Goal: Transaction & Acquisition: Obtain resource

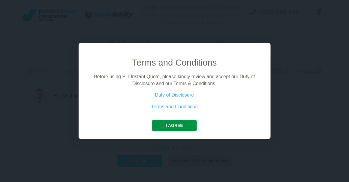
click at [173, 123] on button "I agree" at bounding box center [174, 125] width 45 height 11
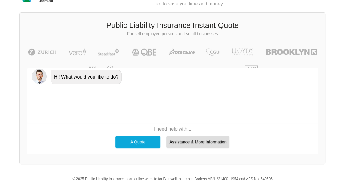
scroll to position [27, 0]
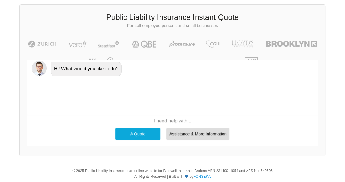
click at [135, 134] on div "A Quote" at bounding box center [138, 133] width 45 height 13
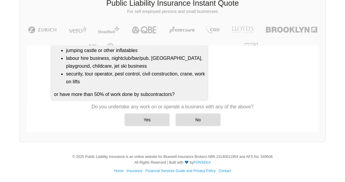
scroll to position [120, 0]
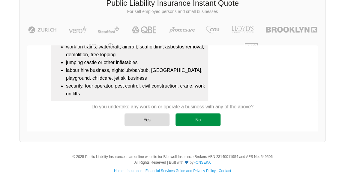
click at [200, 120] on div "No" at bounding box center [198, 119] width 45 height 13
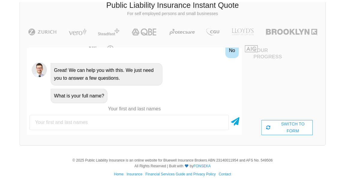
scroll to position [41, 0]
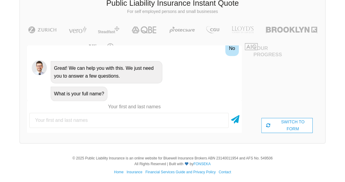
click at [150, 118] on input "text" at bounding box center [128, 120] width 199 height 15
type input "[PERSON_NAME]"
click at [236, 119] on icon at bounding box center [235, 118] width 8 height 11
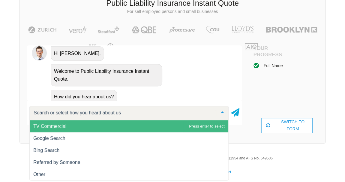
scroll to position [334, 0]
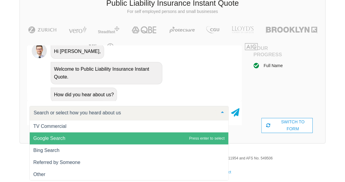
click at [45, 133] on span "Google Search" at bounding box center [129, 138] width 199 height 12
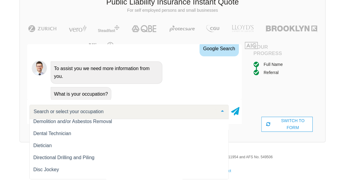
scroll to position [2457, 0]
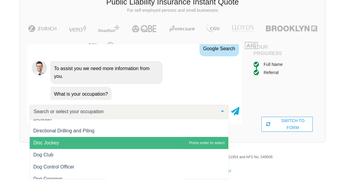
click at [72, 144] on span "Disc Jockey" at bounding box center [129, 143] width 199 height 12
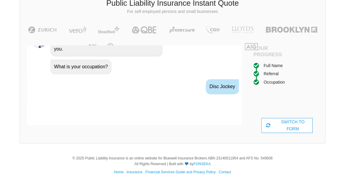
scroll to position [438, 0]
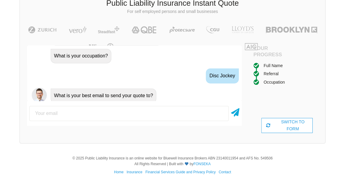
click at [65, 112] on input "email" at bounding box center [128, 113] width 199 height 15
type input "[EMAIL_ADDRESS][DOMAIN_NAME]"
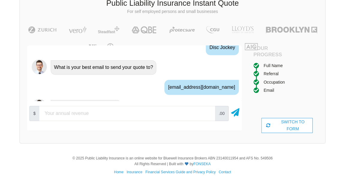
scroll to position [477, 0]
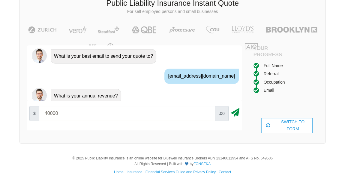
type input "40000"
click at [238, 109] on icon at bounding box center [235, 111] width 8 height 11
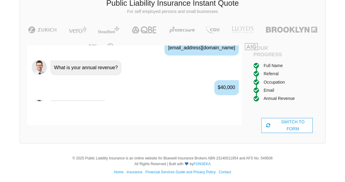
scroll to position [517, 0]
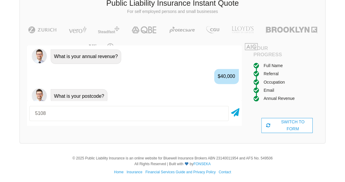
type input "5108"
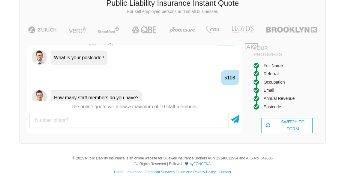
scroll to position [556, 0]
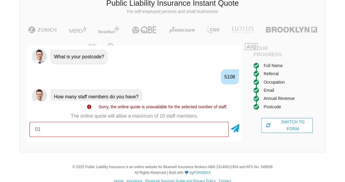
type input "01"
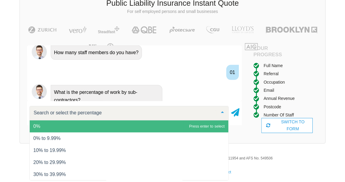
scroll to position [603, 0]
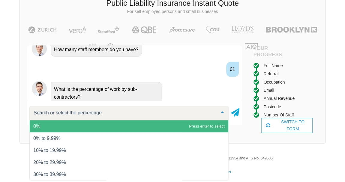
click at [42, 126] on span "0%" at bounding box center [129, 126] width 199 height 12
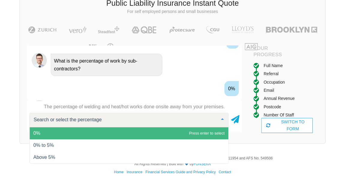
scroll to position [642, 0]
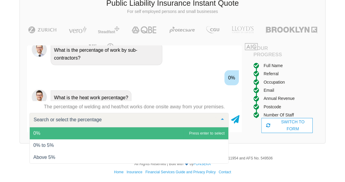
click at [38, 133] on span "0%" at bounding box center [36, 132] width 7 height 5
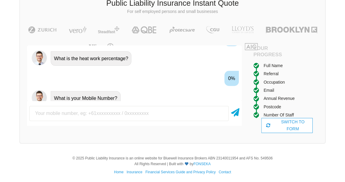
scroll to position [682, 0]
type input "0417683781"
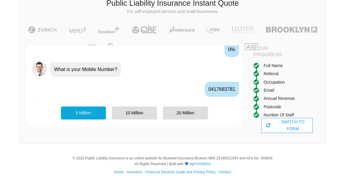
scroll to position [721, 0]
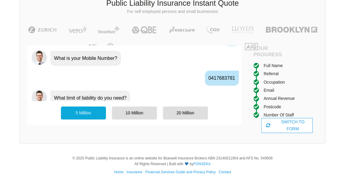
click at [83, 113] on div "5 Million" at bounding box center [83, 112] width 45 height 13
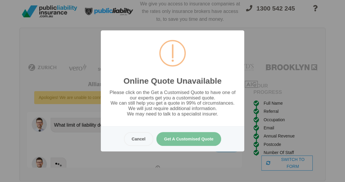
scroll to position [0, 0]
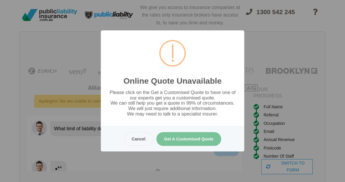
click at [197, 138] on button "Get A Customised Quote" at bounding box center [188, 139] width 65 height 14
